Goal: Ask a question

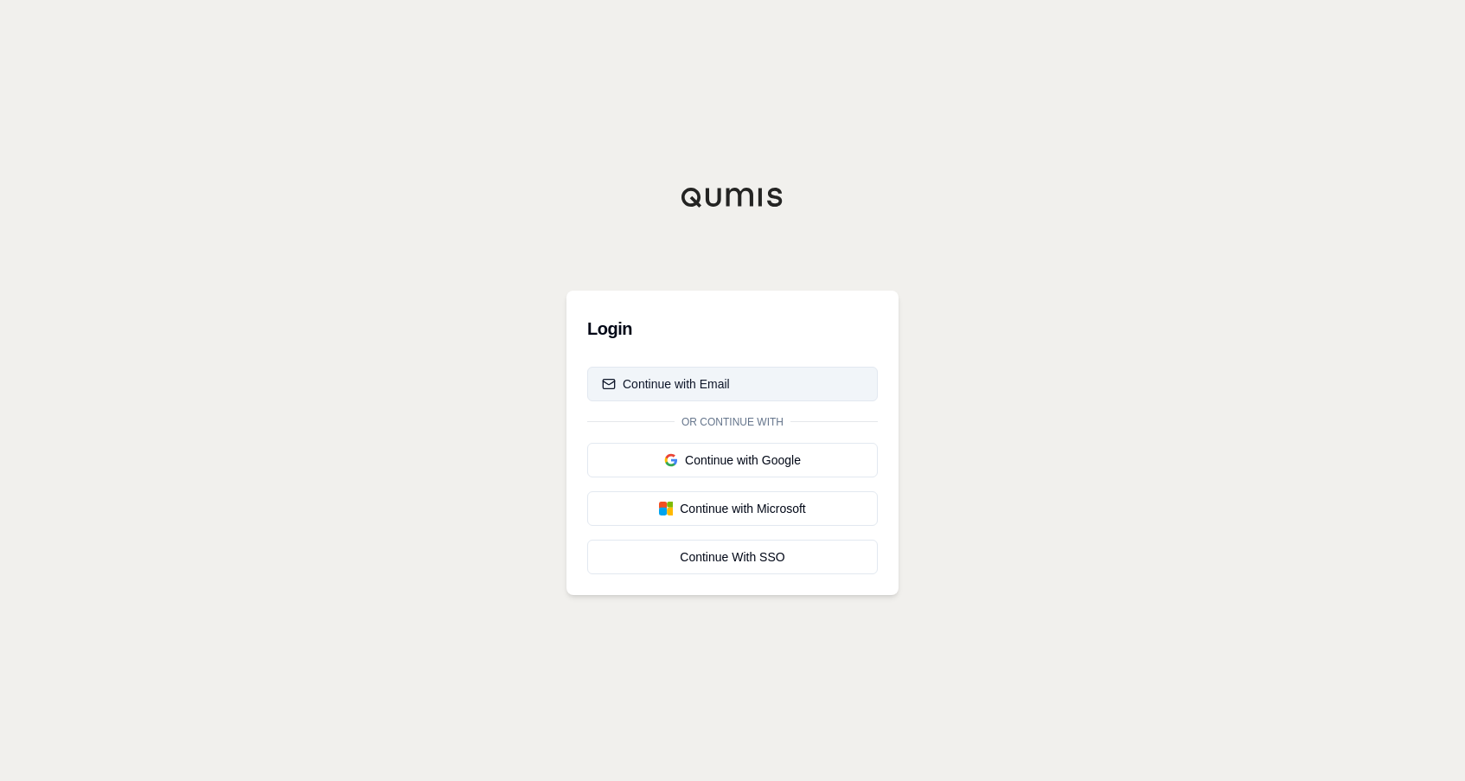
click at [719, 387] on div "Continue with Email" at bounding box center [666, 383] width 128 height 17
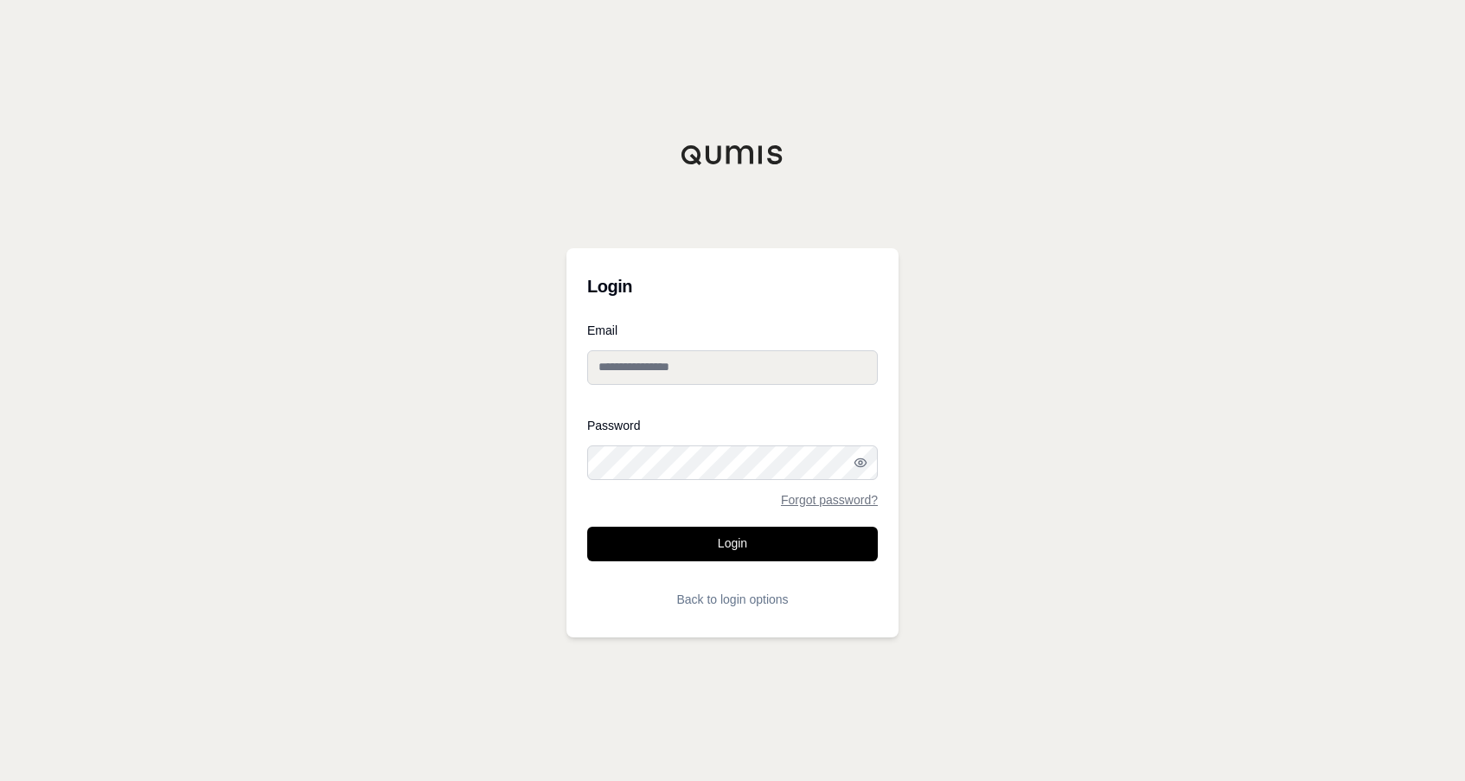
type input "**********"
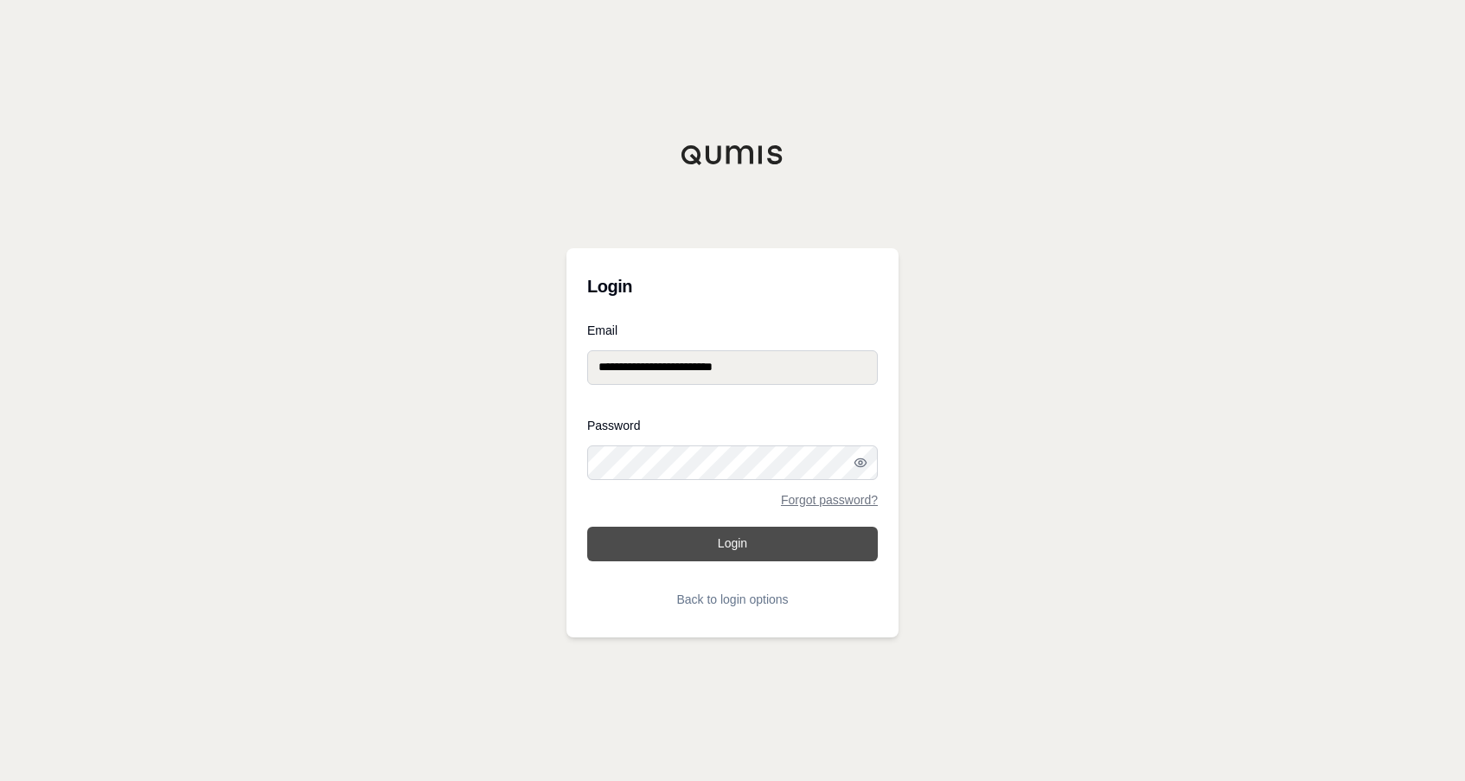
click at [751, 553] on button "Login" at bounding box center [732, 544] width 291 height 35
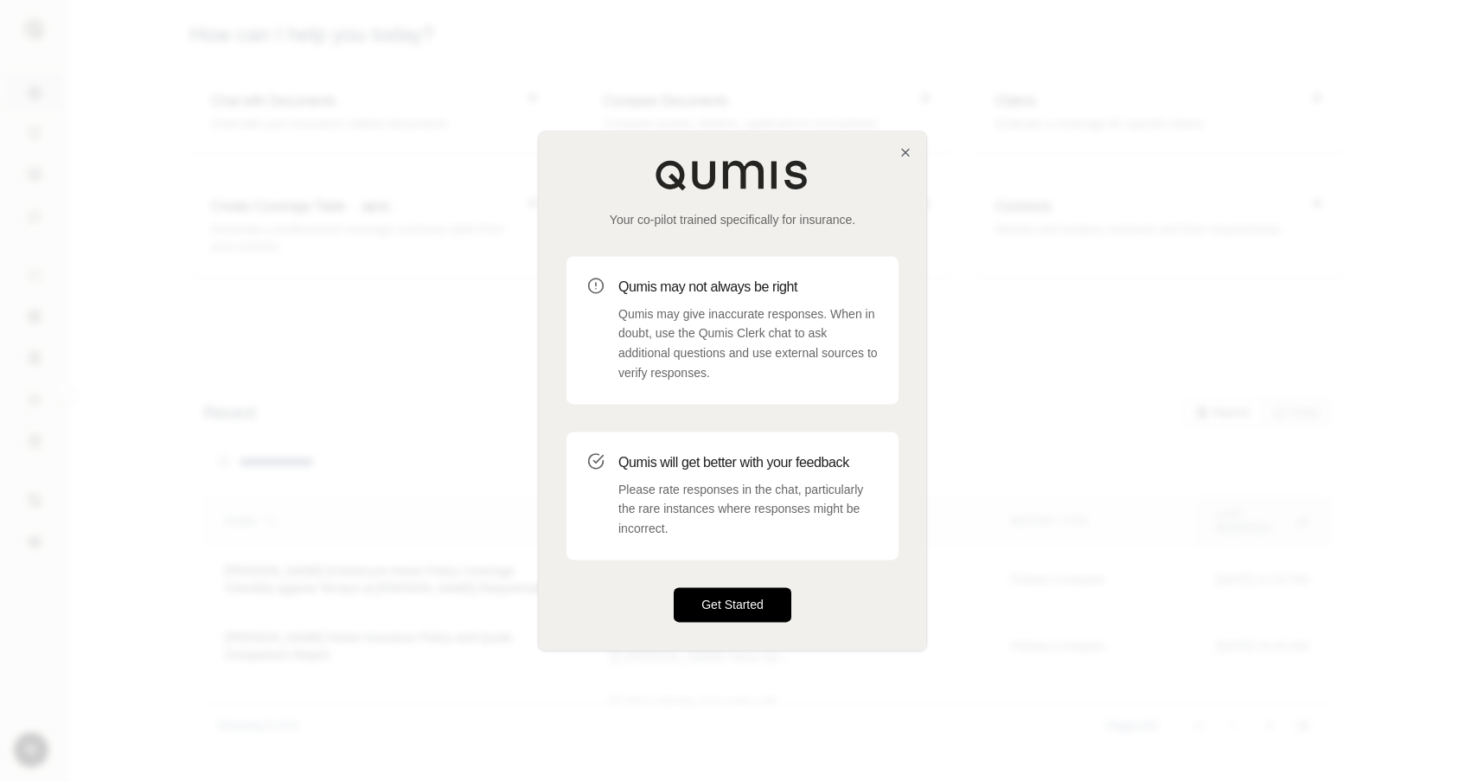
click at [728, 615] on button "Get Started" at bounding box center [733, 604] width 118 height 35
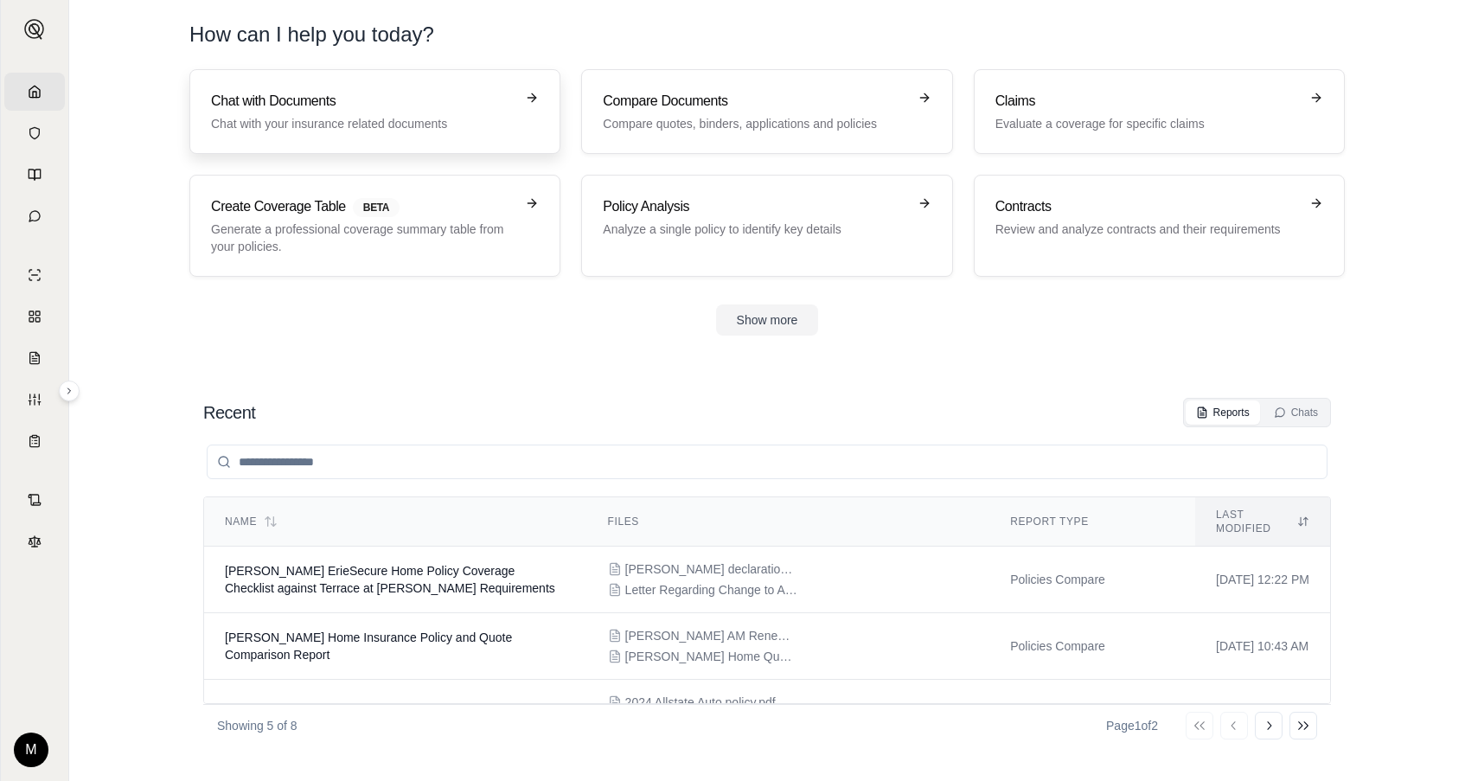
click at [405, 99] on h3 "Chat with Documents" at bounding box center [363, 101] width 304 height 21
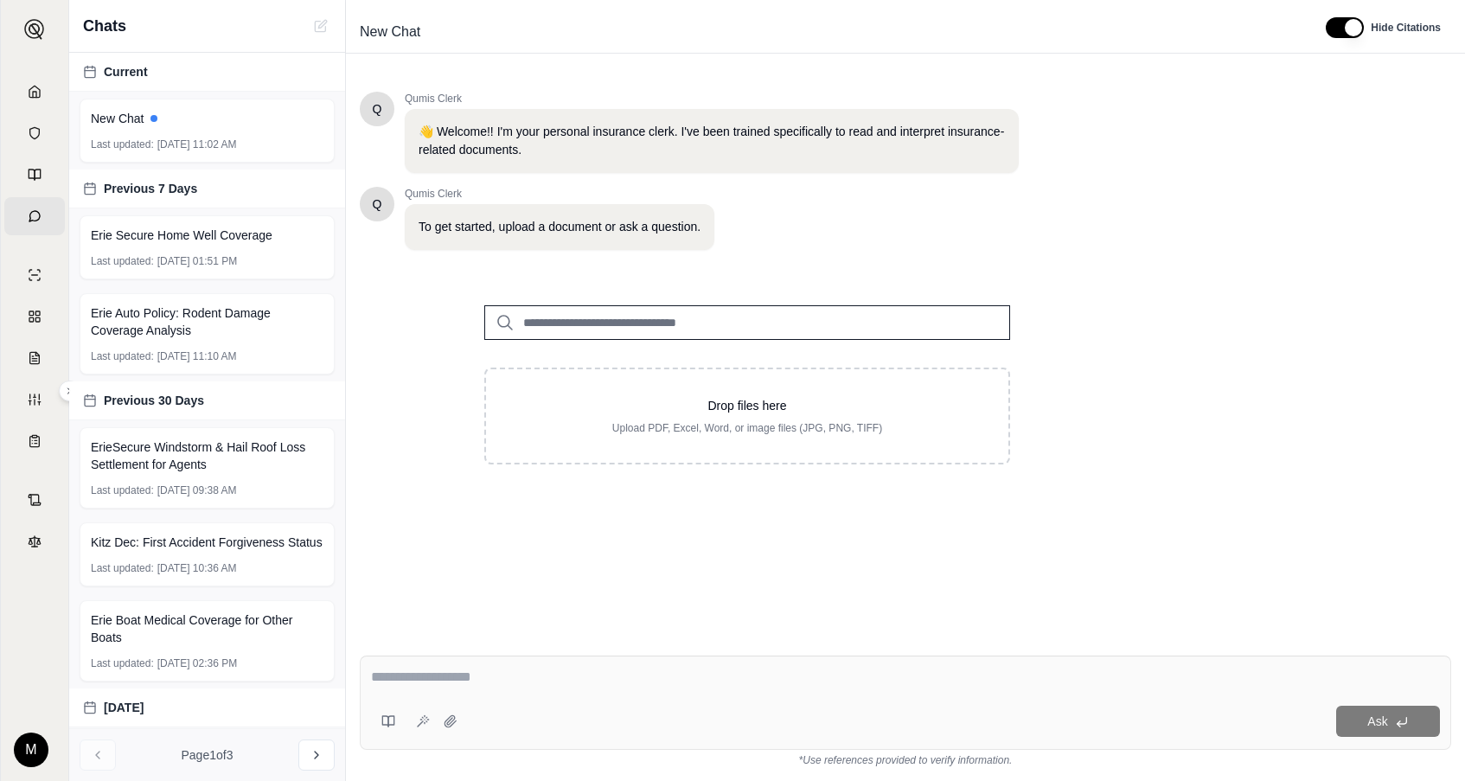
click at [593, 322] on input "search" at bounding box center [747, 322] width 526 height 35
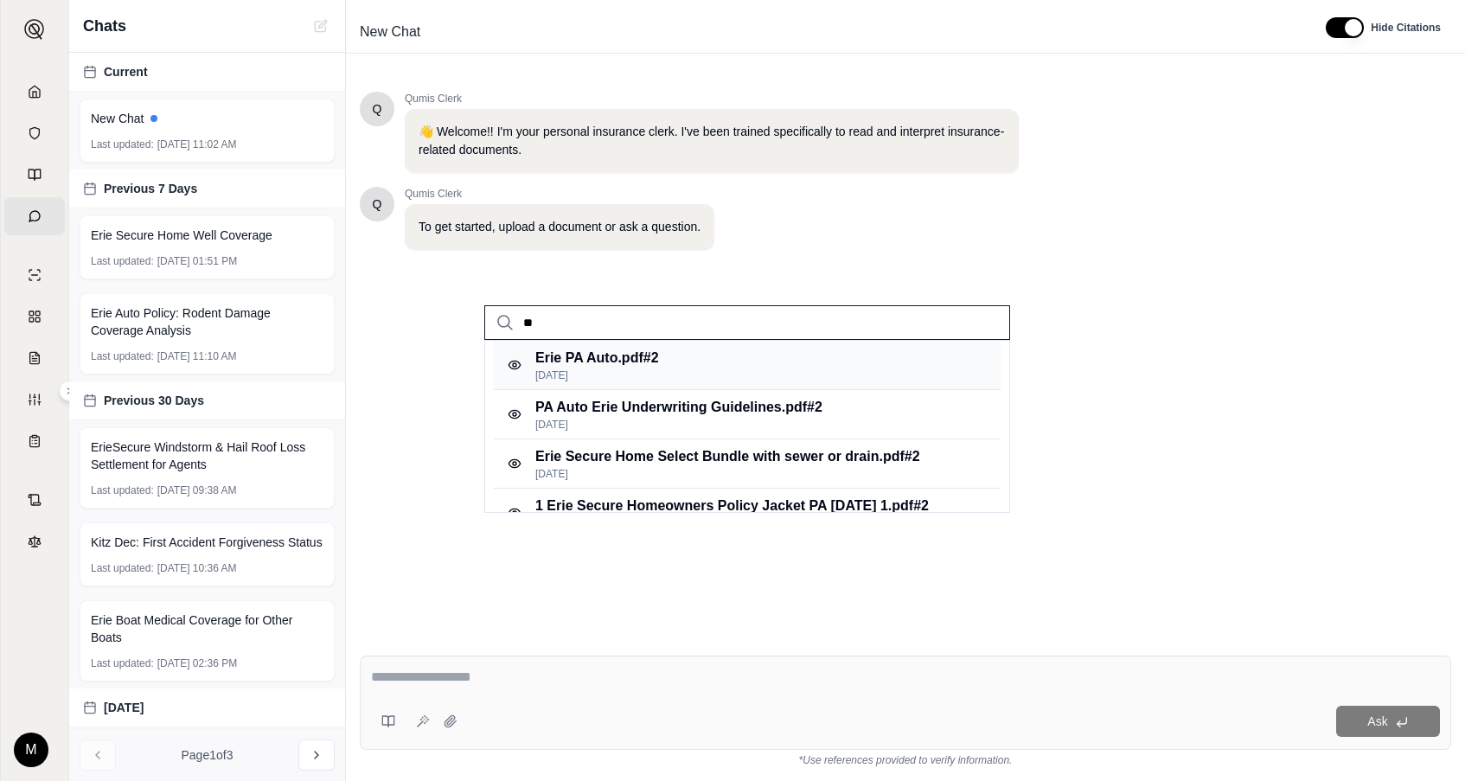
type input "**"
click at [601, 375] on p "[DATE]" at bounding box center [597, 375] width 124 height 14
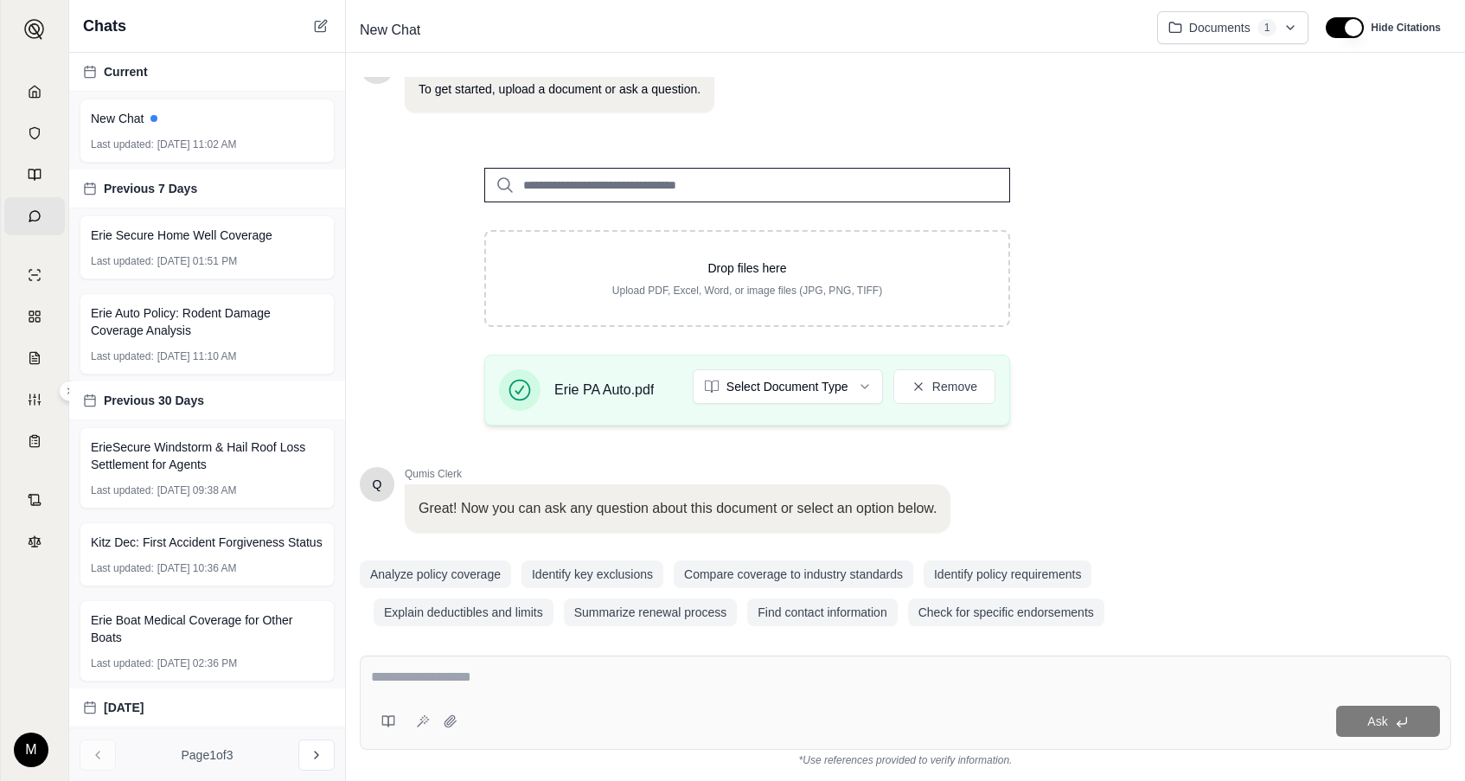
scroll to position [156, 0]
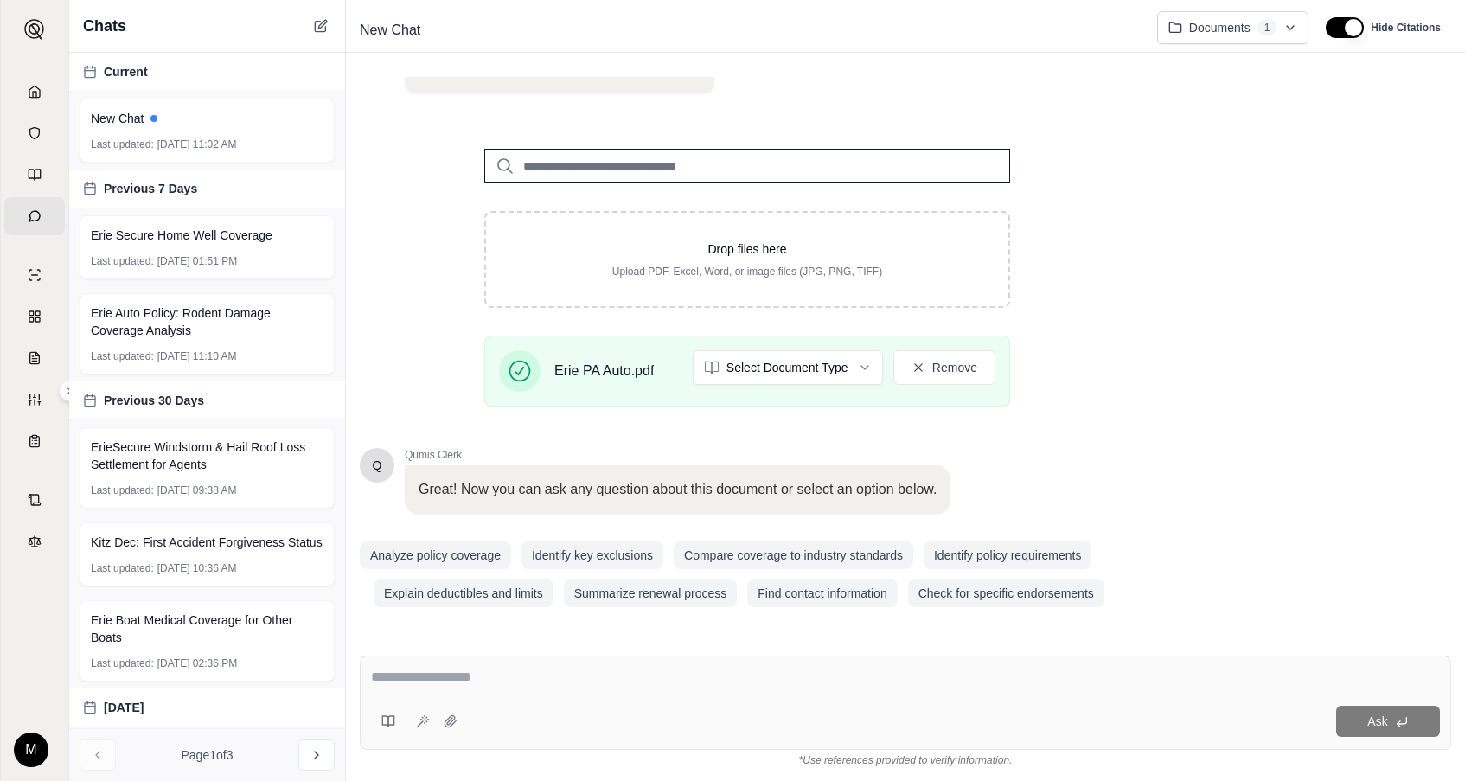
click at [399, 681] on textarea at bounding box center [905, 677] width 1069 height 21
type textarea "*"
type textarea "**********"
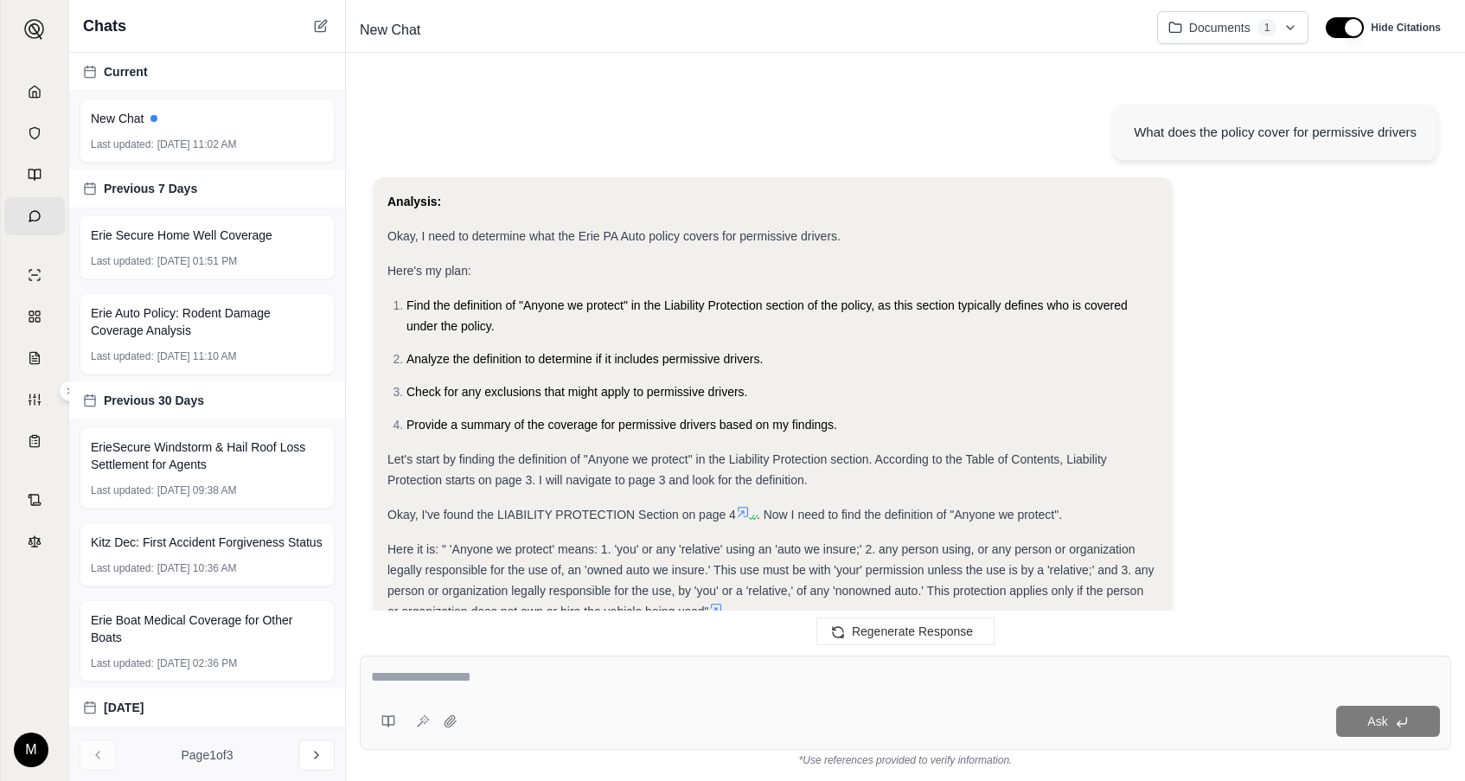
scroll to position [1836, 0]
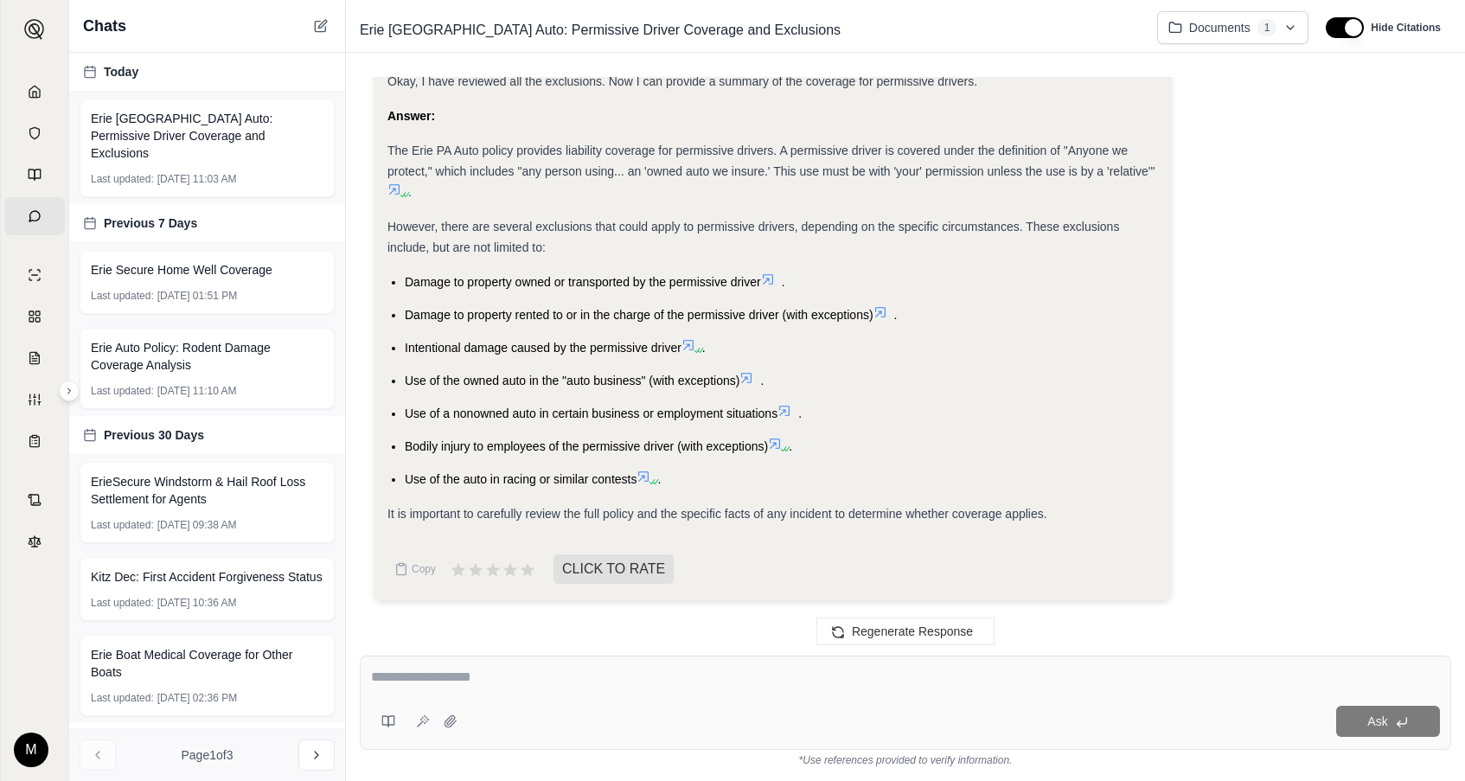
click at [390, 189] on icon at bounding box center [395, 190] width 14 height 14
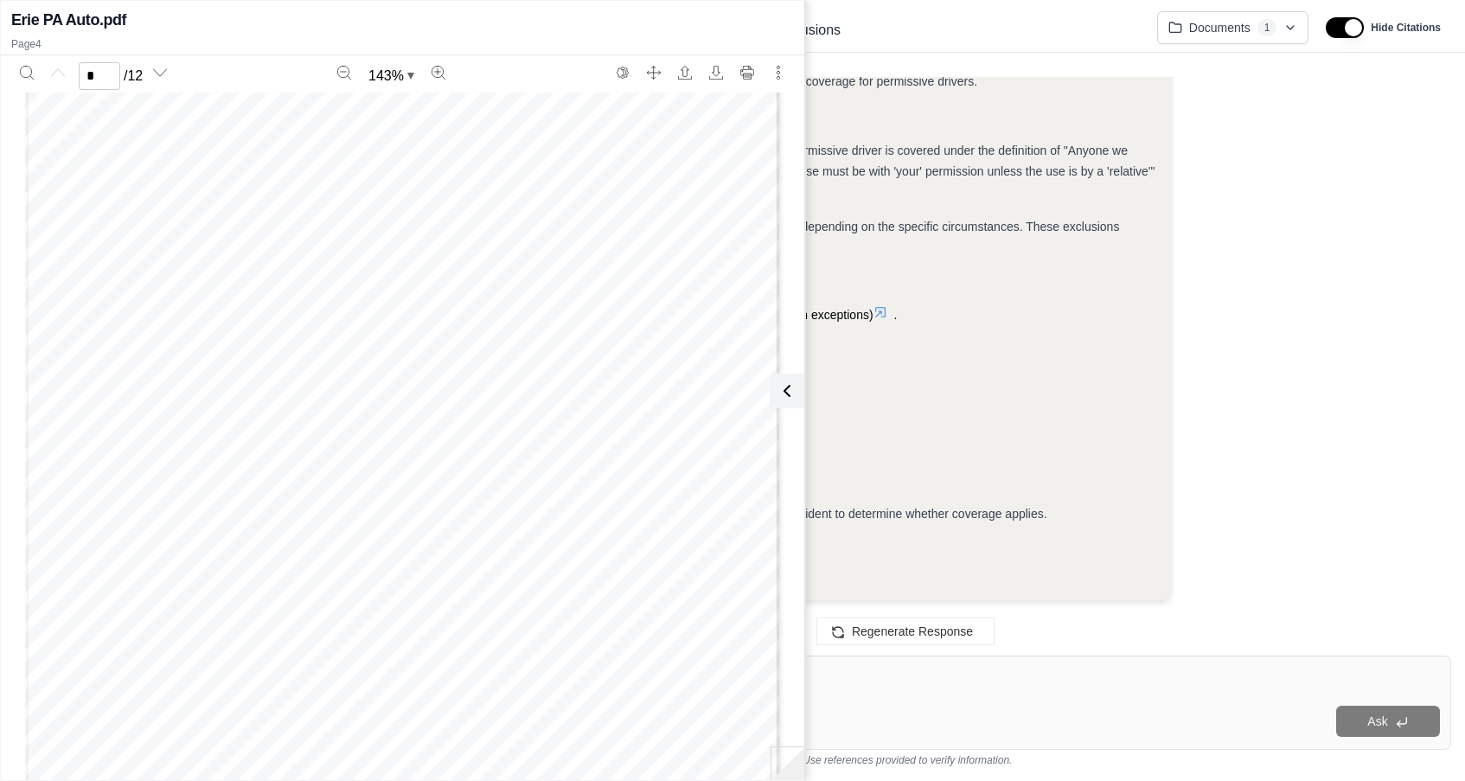
scroll to position [0, 0]
type input "*"
click at [1068, 363] on ul "Damage to property owned or transported by the permissive driver . Damage to pr…" at bounding box center [773, 381] width 771 height 218
click at [786, 387] on icon at bounding box center [783, 391] width 21 height 21
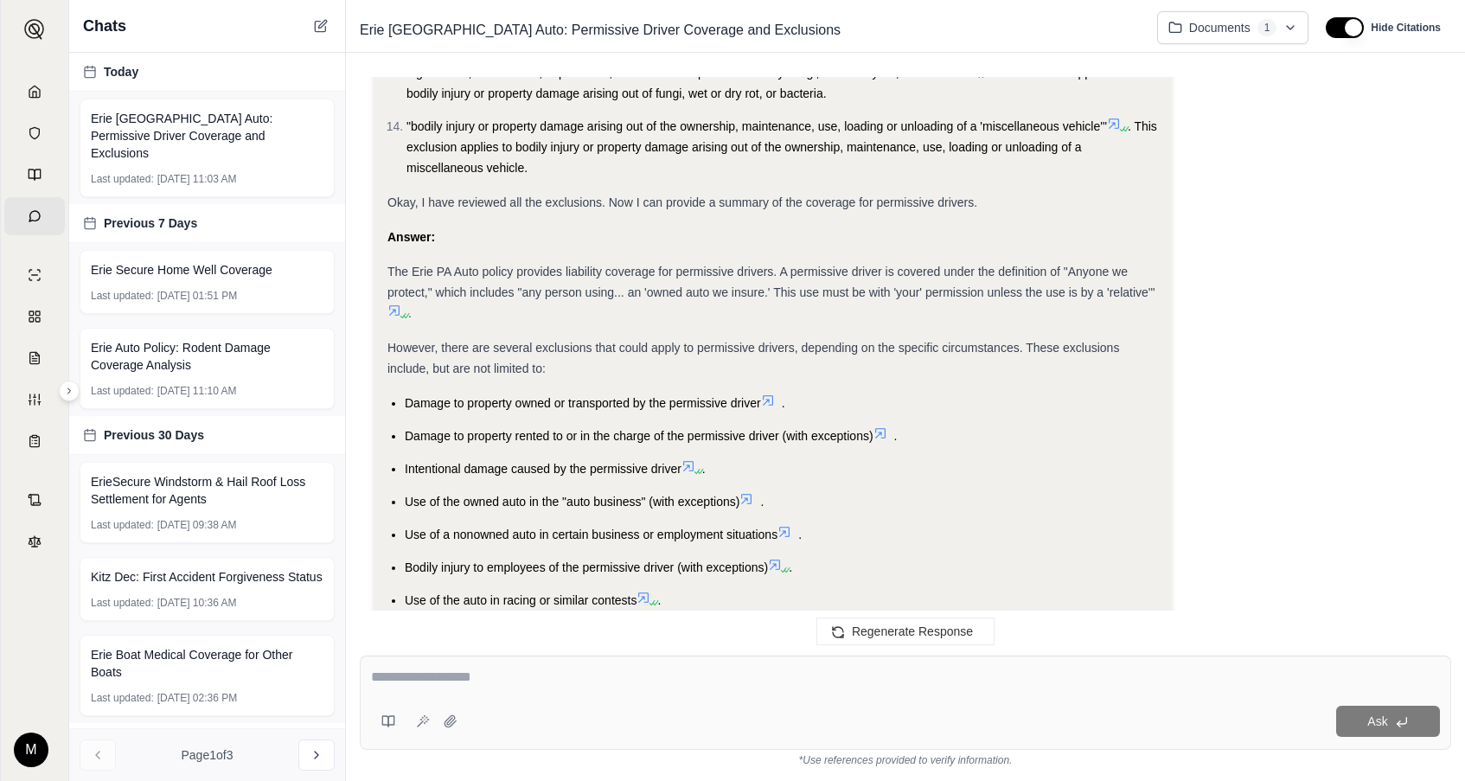
scroll to position [1663, 0]
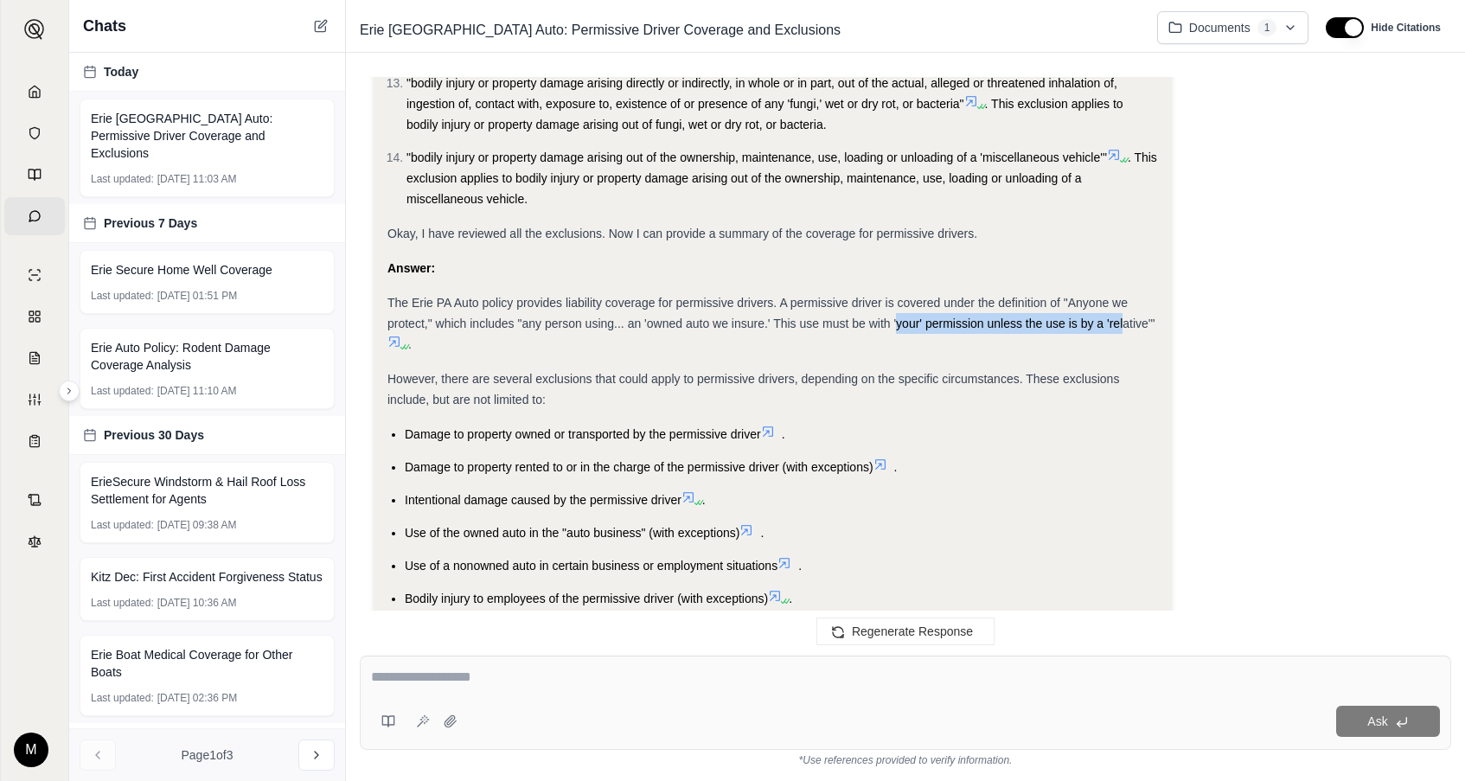
drag, startPoint x: 895, startPoint y: 339, endPoint x: 1124, endPoint y: 345, distance: 228.4
click at [1124, 330] on span "The Erie PA Auto policy provides liability coverage for permissive drivers. A p…" at bounding box center [771, 313] width 767 height 35
drag, startPoint x: 807, startPoint y: 318, endPoint x: 932, endPoint y: 319, distance: 125.4
click at [932, 319] on span "The Erie PA Auto policy provides liability coverage for permissive drivers. A p…" at bounding box center [771, 313] width 767 height 35
click at [513, 676] on div "Ask" at bounding box center [906, 703] width 1092 height 94
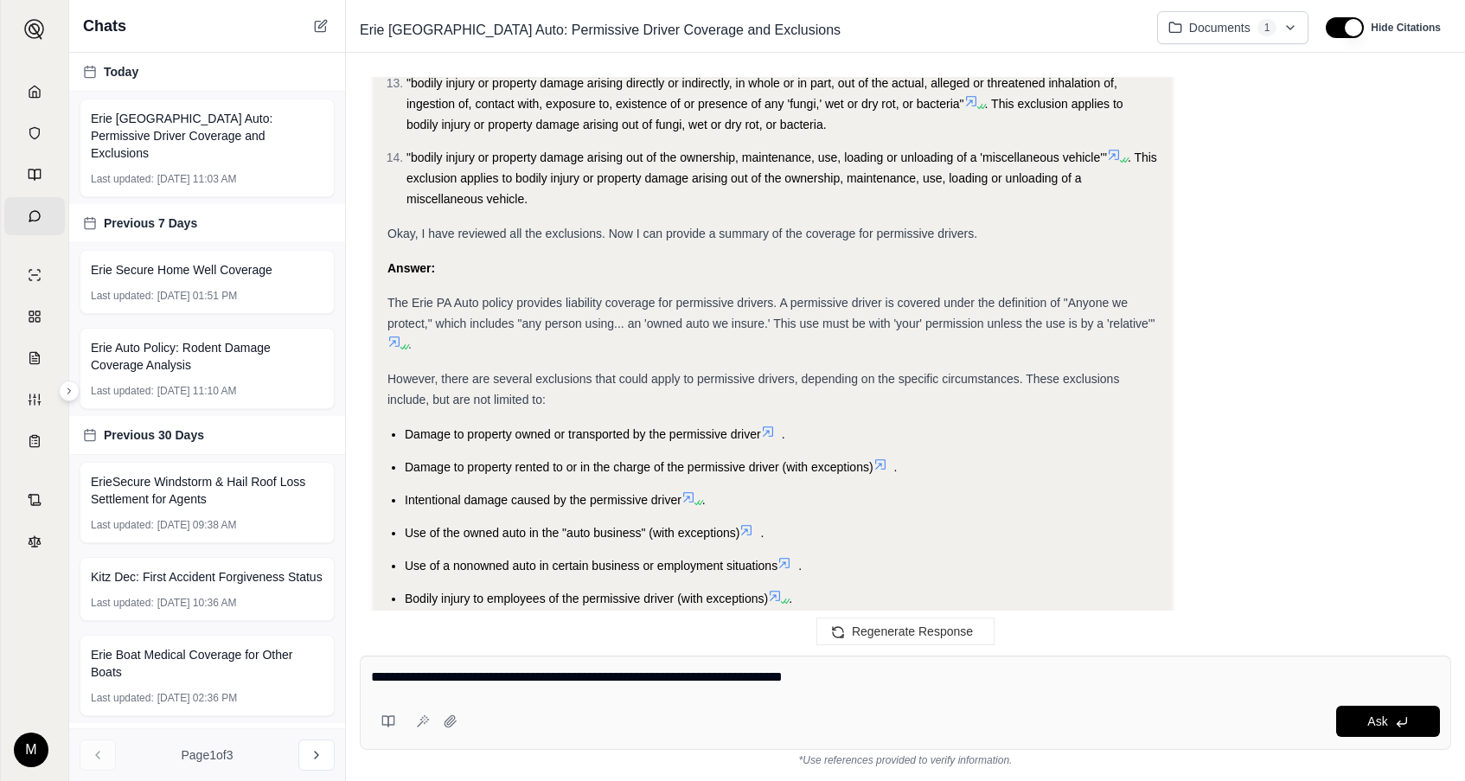
type textarea "**********"
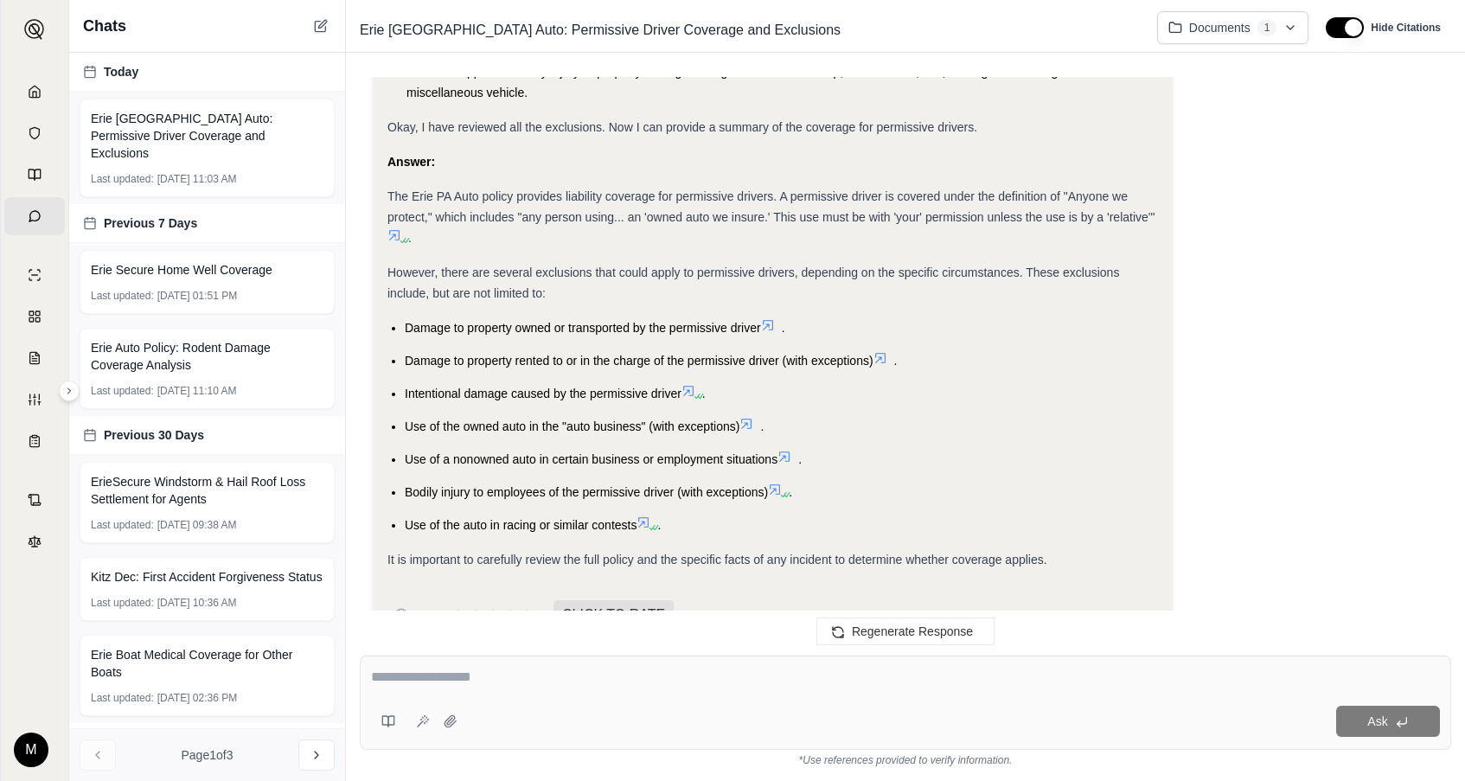
scroll to position [1724, 0]
